Goal: Information Seeking & Learning: Learn about a topic

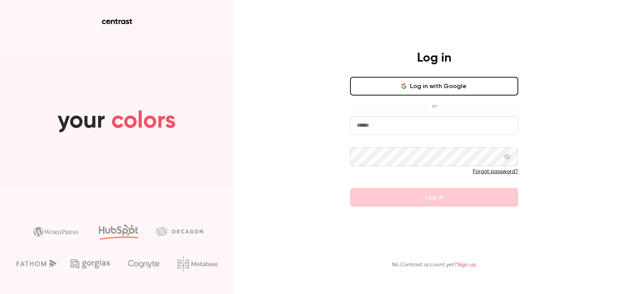
click at [261, 119] on div "Log in Log in with Google or Forgot password? Log in No Contrast account yet? S…" at bounding box center [311, 147] width 623 height 294
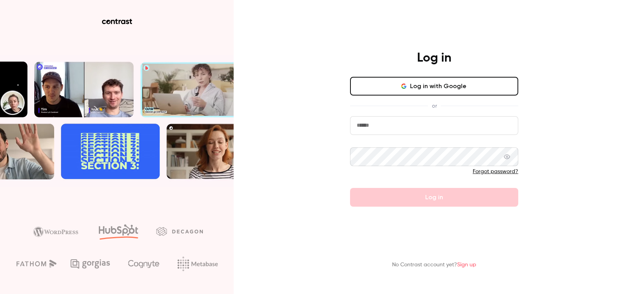
click at [378, 131] on input "email" at bounding box center [434, 125] width 168 height 19
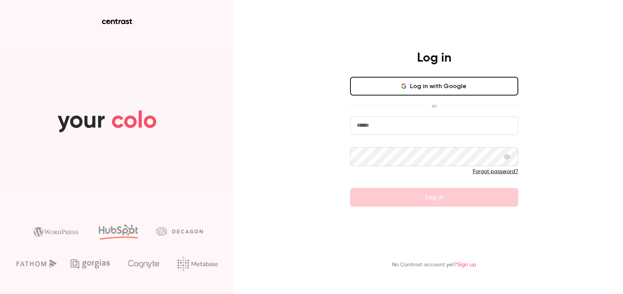
type input "**********"
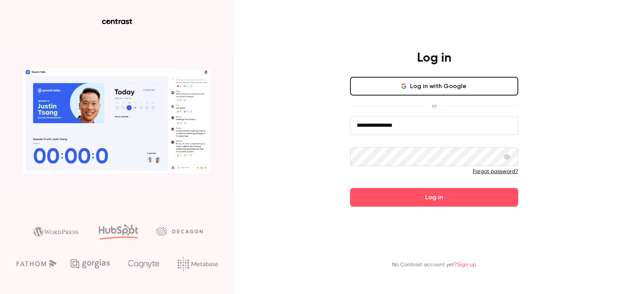
click at [350, 188] on button "Log in" at bounding box center [434, 197] width 168 height 19
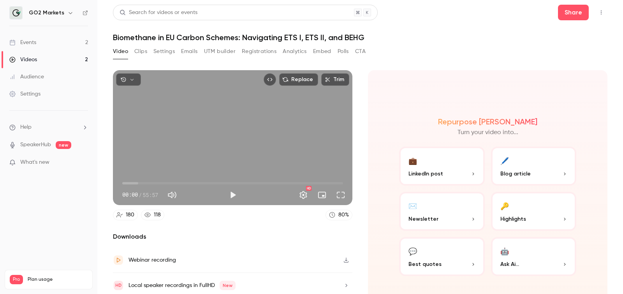
click at [37, 44] on link "Events 2" at bounding box center [48, 42] width 97 height 17
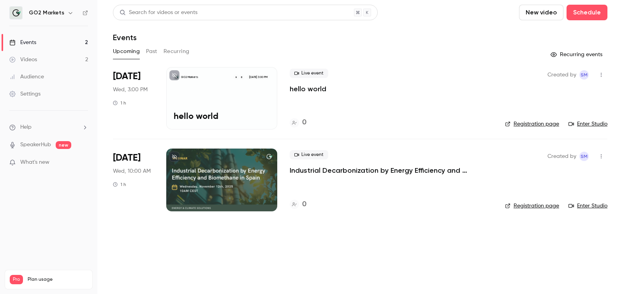
click at [347, 171] on p "Industrial Decarbonization by Energy Efficiency and Biomethane in [GEOGRAPHIC_D…" at bounding box center [391, 170] width 203 height 9
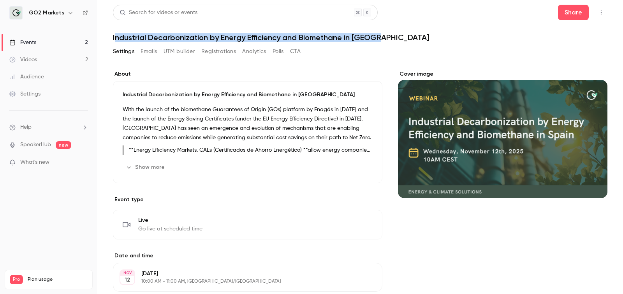
drag, startPoint x: 112, startPoint y: 35, endPoint x: 375, endPoint y: 37, distance: 262.6
click at [375, 37] on main "Search for videos or events Share Industrial Decarbonization by Energy Efficien…" at bounding box center [360, 147] width 526 height 294
copy h1 "Industrial Decarbonization by Energy Efficiency and Biomethane in [GEOGRAPHIC_D…"
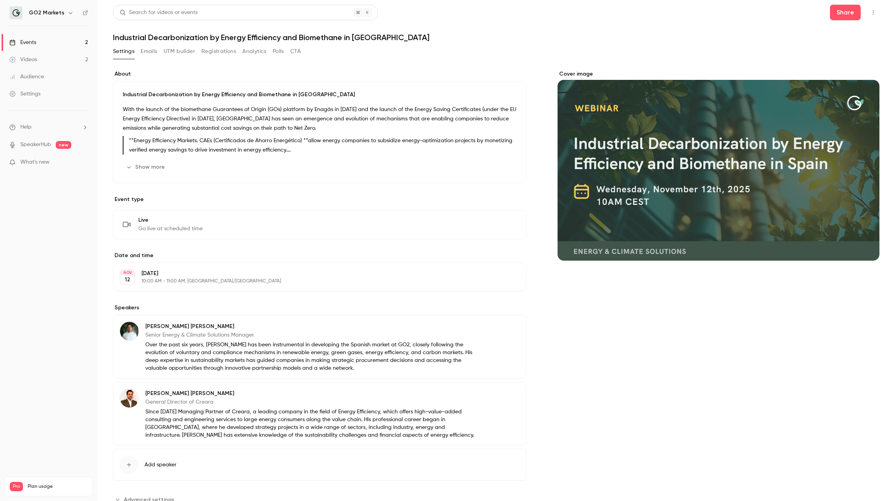
click at [589, 320] on div "Cover image" at bounding box center [719, 288] width 322 height 436
